Goal: Task Accomplishment & Management: Manage account settings

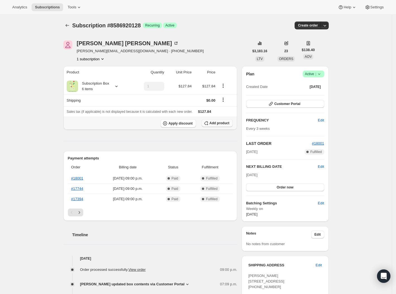
click at [220, 125] on span "Add product" at bounding box center [220, 123] width 20 height 4
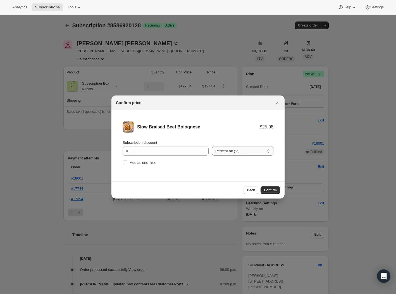
click at [227, 153] on select "Percent off (%) Amount off ($)" at bounding box center [242, 151] width 61 height 9
click at [180, 151] on input "0" at bounding box center [162, 151] width 78 height 9
type input "100"
click at [151, 163] on span "Add as one-time" at bounding box center [143, 163] width 27 height 4
click at [127, 163] on input "Add as one-time" at bounding box center [125, 163] width 4 height 4
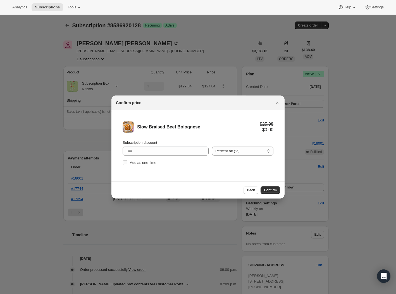
checkbox input "true"
click at [274, 191] on span "Confirm" at bounding box center [270, 190] width 13 height 4
